Goal: Task Accomplishment & Management: Manage account settings

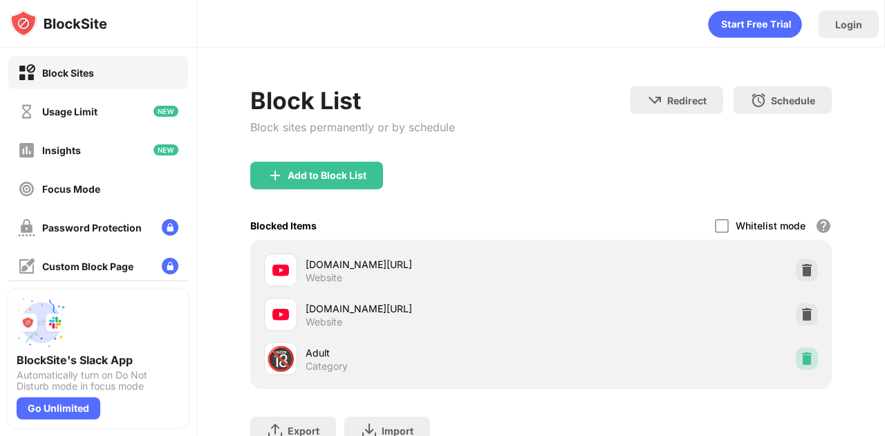
click at [800, 353] on img at bounding box center [807, 359] width 14 height 14
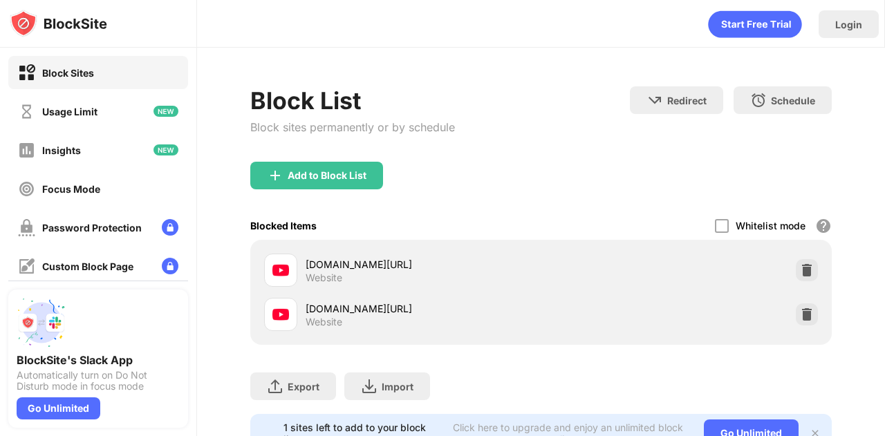
click at [477, 313] on div "[DOMAIN_NAME][URL]" at bounding box center [424, 309] width 236 height 15
drag, startPoint x: 515, startPoint y: 261, endPoint x: 508, endPoint y: 266, distance: 8.4
click at [515, 261] on div "youtube.com/results?search_query=kissing" at bounding box center [424, 264] width 236 height 15
click at [508, 266] on div "youtube.com/results?search_query=kissing" at bounding box center [424, 264] width 236 height 15
click at [475, 264] on div "youtube.com/results?search_query=kissing" at bounding box center [424, 264] width 236 height 15
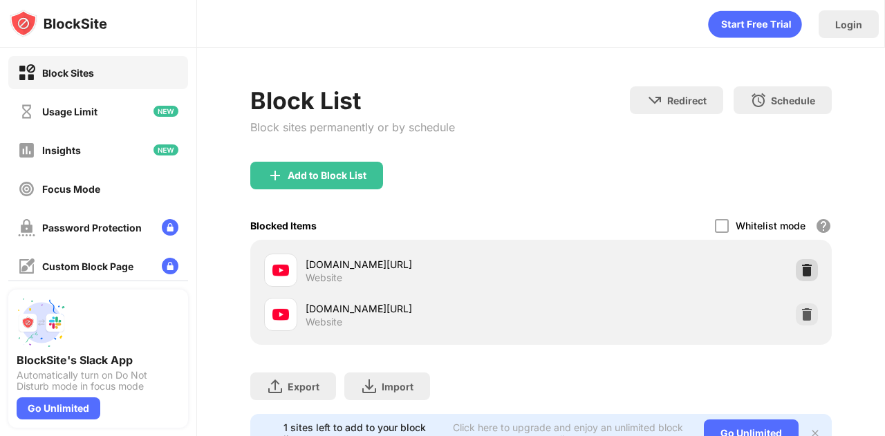
click at [800, 268] on img at bounding box center [807, 271] width 14 height 14
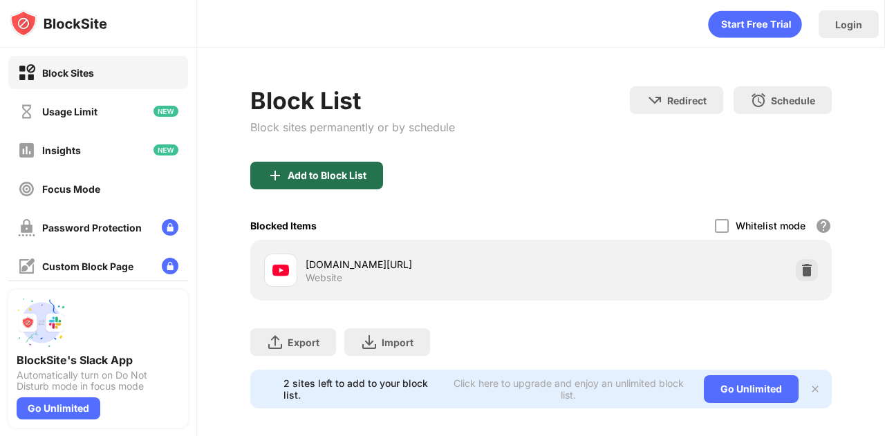
click at [365, 165] on div "Add to Block List" at bounding box center [316, 176] width 133 height 28
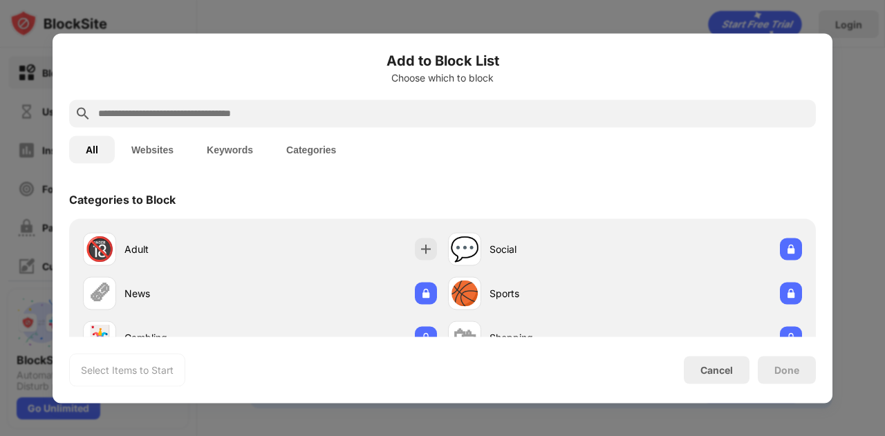
click at [303, 109] on input "text" at bounding box center [454, 113] width 714 height 17
click at [847, 60] on div at bounding box center [442, 218] width 885 height 436
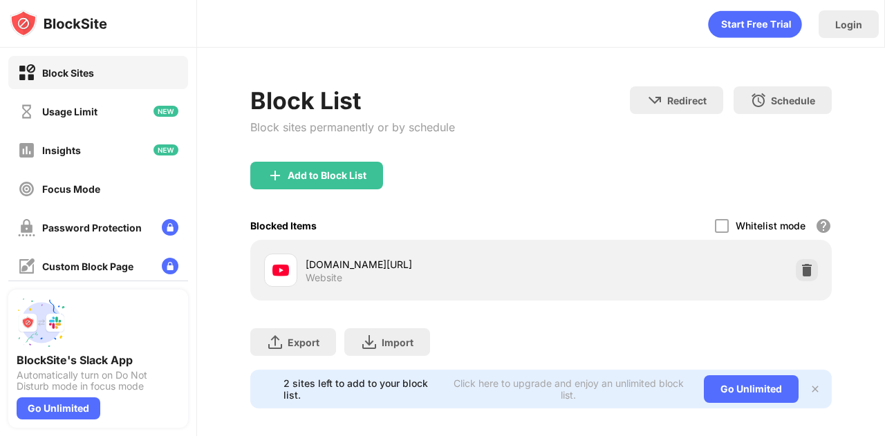
drag, startPoint x: 488, startPoint y: 261, endPoint x: 337, endPoint y: 230, distance: 154.8
click at [336, 263] on div "[DOMAIN_NAME][URL]" at bounding box center [424, 264] width 236 height 15
click at [322, 172] on div "Add to Block List" at bounding box center [327, 175] width 79 height 11
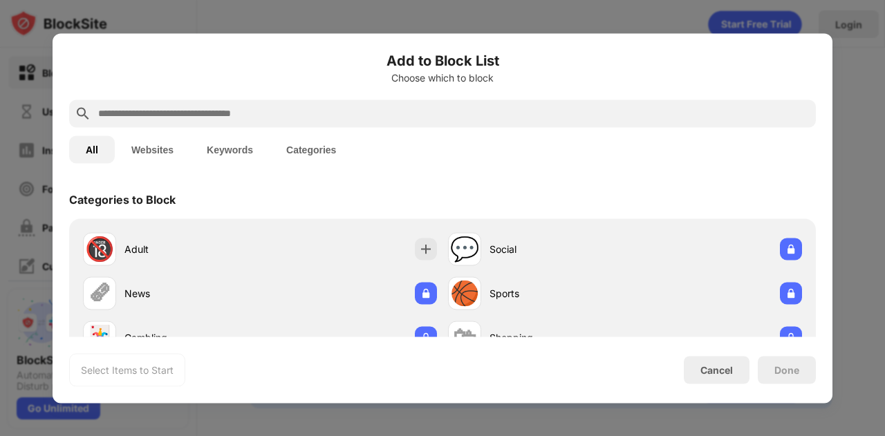
click at [333, 111] on input "text" at bounding box center [454, 113] width 714 height 17
paste input "**********"
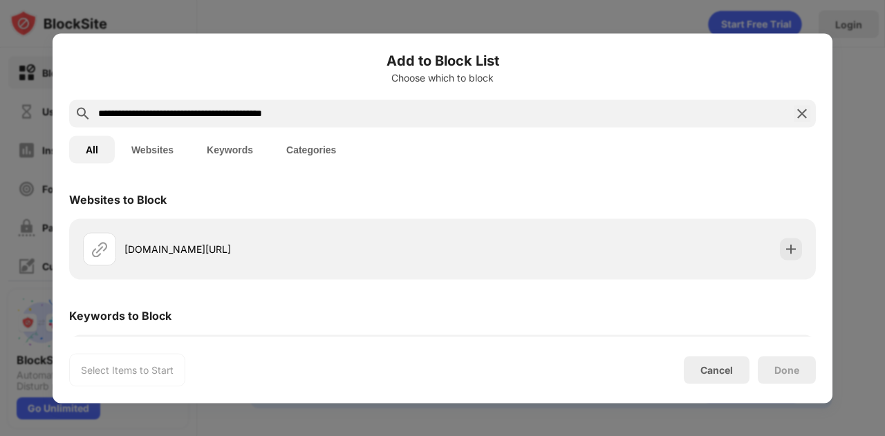
drag, startPoint x: 317, startPoint y: 116, endPoint x: 306, endPoint y: 114, distance: 11.8
click at [306, 114] on input "**********" at bounding box center [443, 113] width 692 height 17
click at [339, 115] on input "**********" at bounding box center [443, 113] width 692 height 17
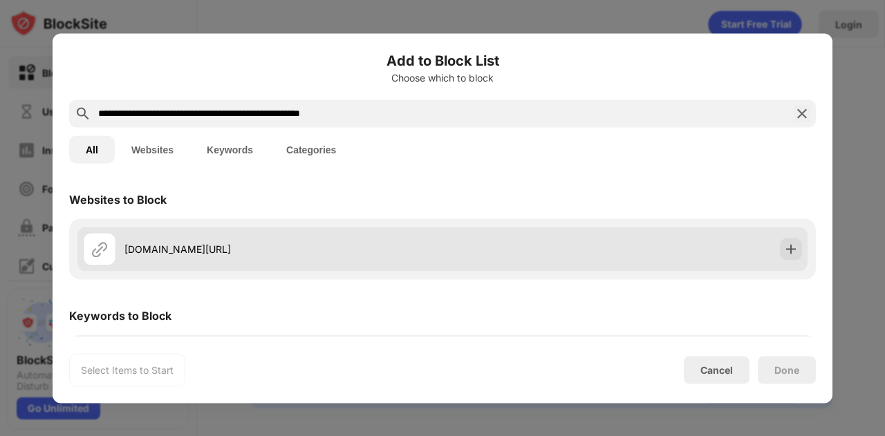
type input "**********"
click at [759, 242] on div "[DOMAIN_NAME][URL]" at bounding box center [442, 249] width 730 height 44
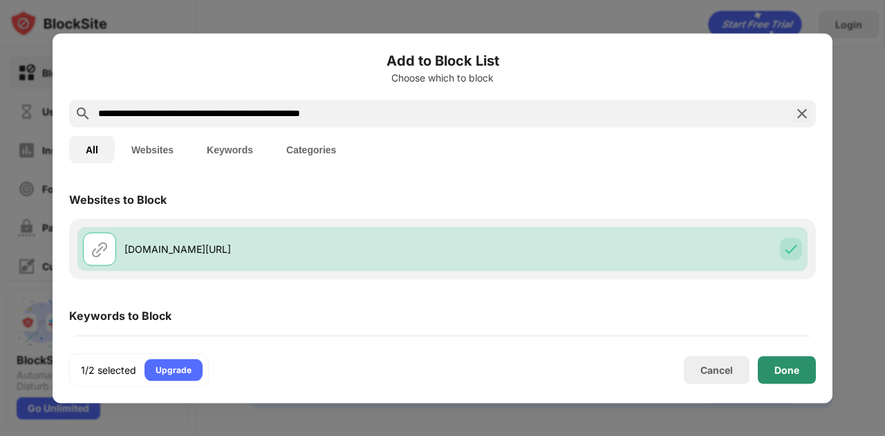
click at [778, 376] on div "Done" at bounding box center [787, 370] width 58 height 28
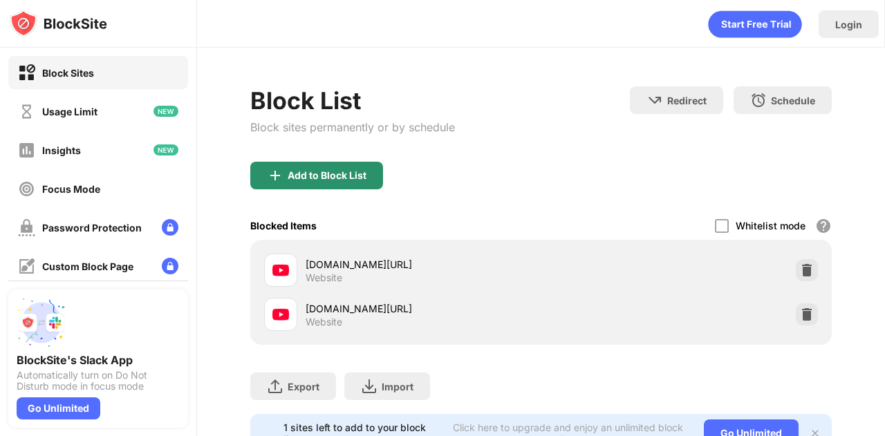
click at [356, 172] on div "Add to Block List" at bounding box center [327, 175] width 79 height 11
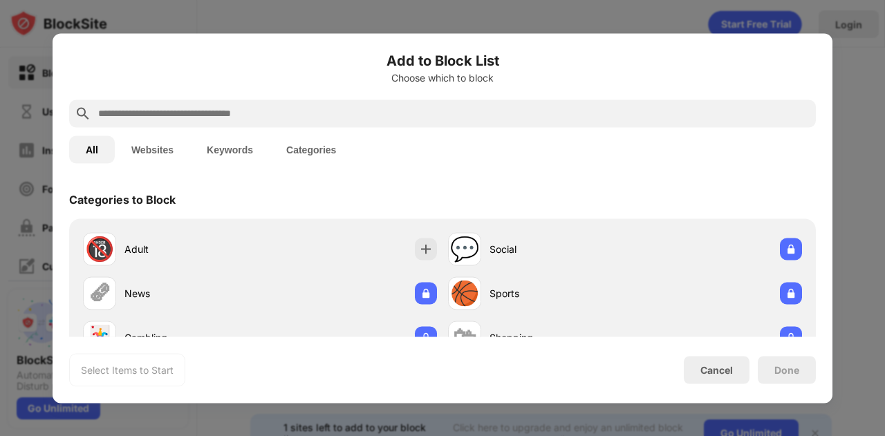
click at [405, 114] on input "text" at bounding box center [454, 113] width 714 height 17
click at [275, 114] on input "text" at bounding box center [454, 113] width 714 height 17
paste input "**********"
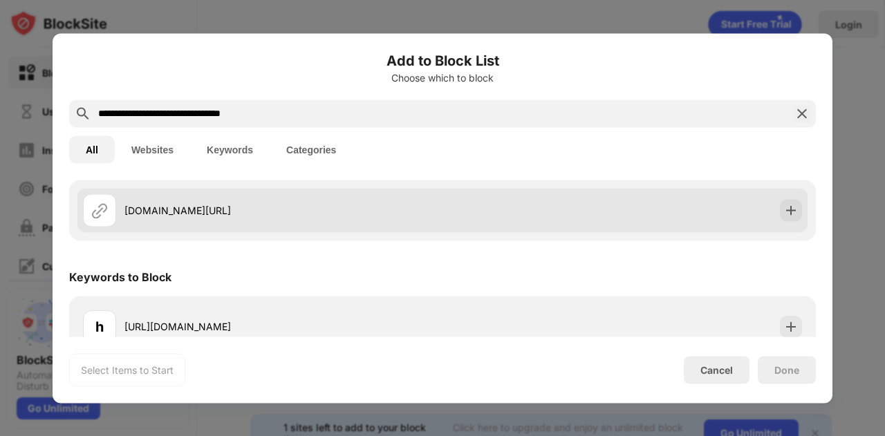
scroll to position [58, 0]
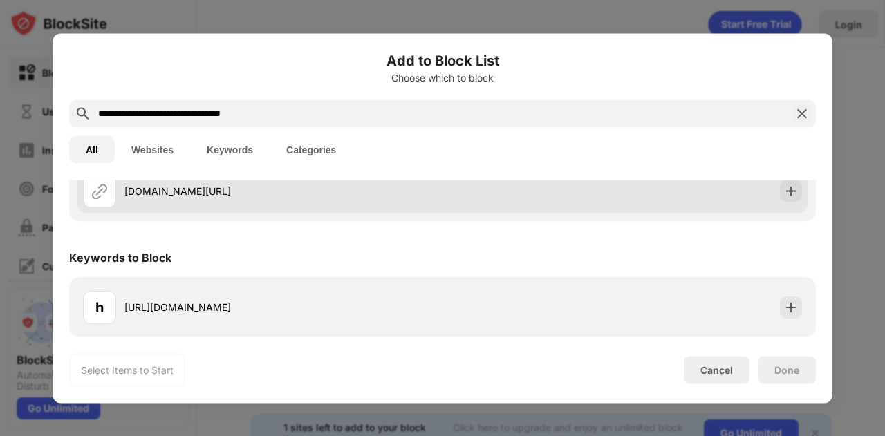
type input "**********"
click at [600, 201] on div "[DOMAIN_NAME][URL]" at bounding box center [442, 191] width 730 height 44
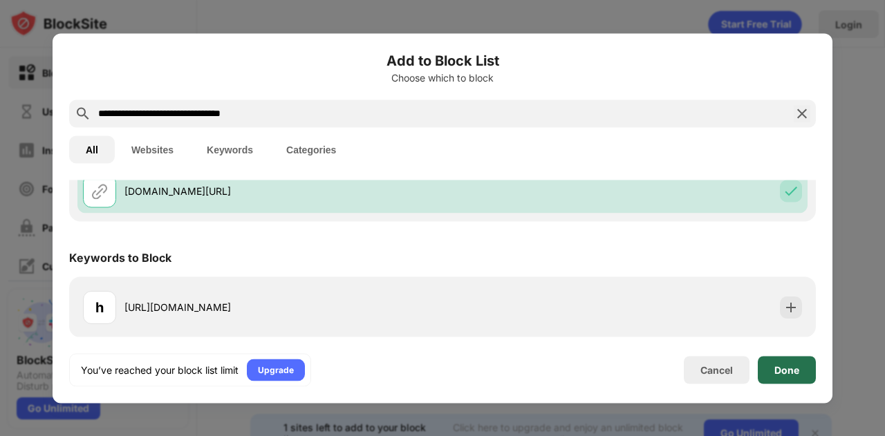
click at [793, 373] on div "Done" at bounding box center [787, 370] width 25 height 11
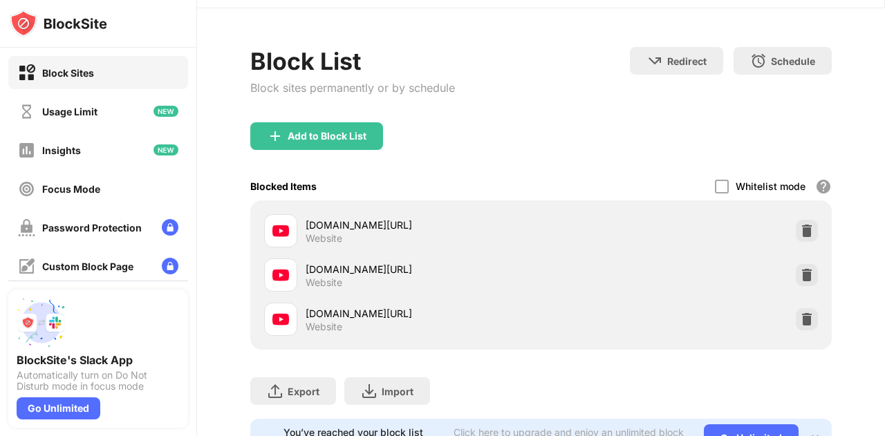
scroll to position [109, 0]
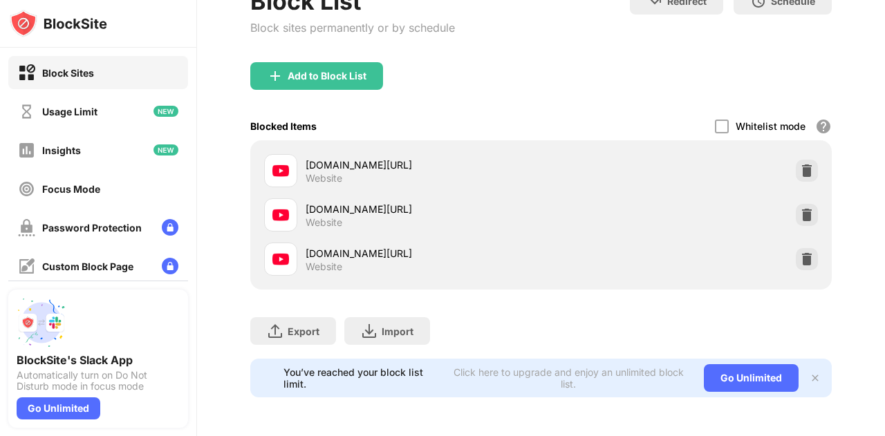
drag, startPoint x: 621, startPoint y: 241, endPoint x: 611, endPoint y: 243, distance: 9.8
click at [619, 242] on div "youtube.com/@lesbo_kiss Website" at bounding box center [541, 259] width 565 height 44
click at [373, 243] on div "youtube.com/@lesbo_kiss Website" at bounding box center [402, 259] width 277 height 33
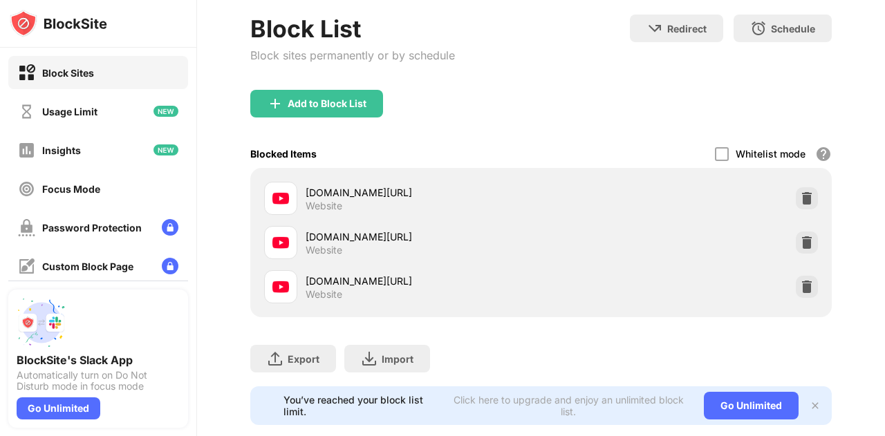
scroll to position [40, 0]
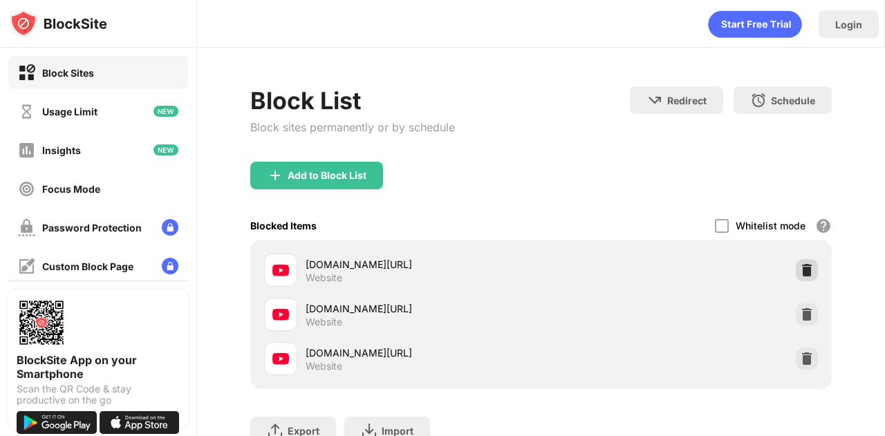
click at [800, 265] on img at bounding box center [807, 271] width 14 height 14
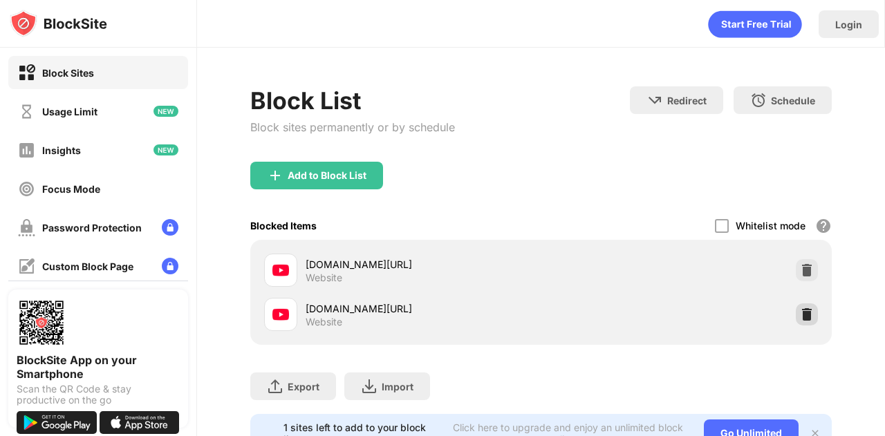
click at [800, 308] on img at bounding box center [807, 315] width 14 height 14
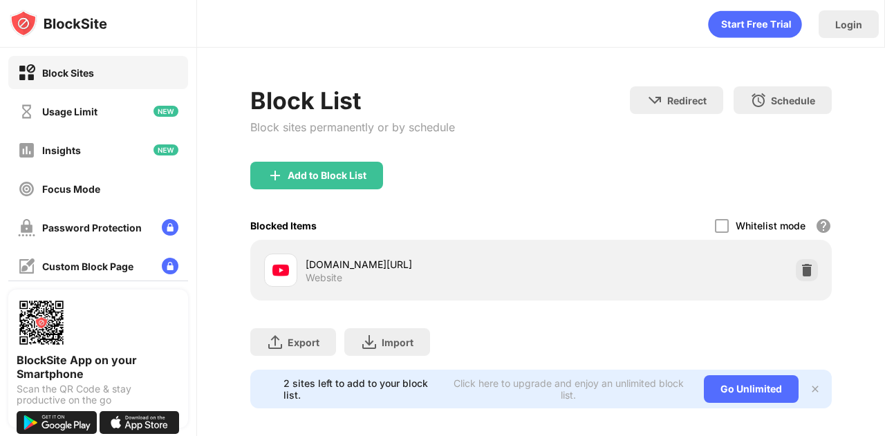
click at [800, 273] on img at bounding box center [807, 271] width 14 height 14
